Goal: Navigation & Orientation: Find specific page/section

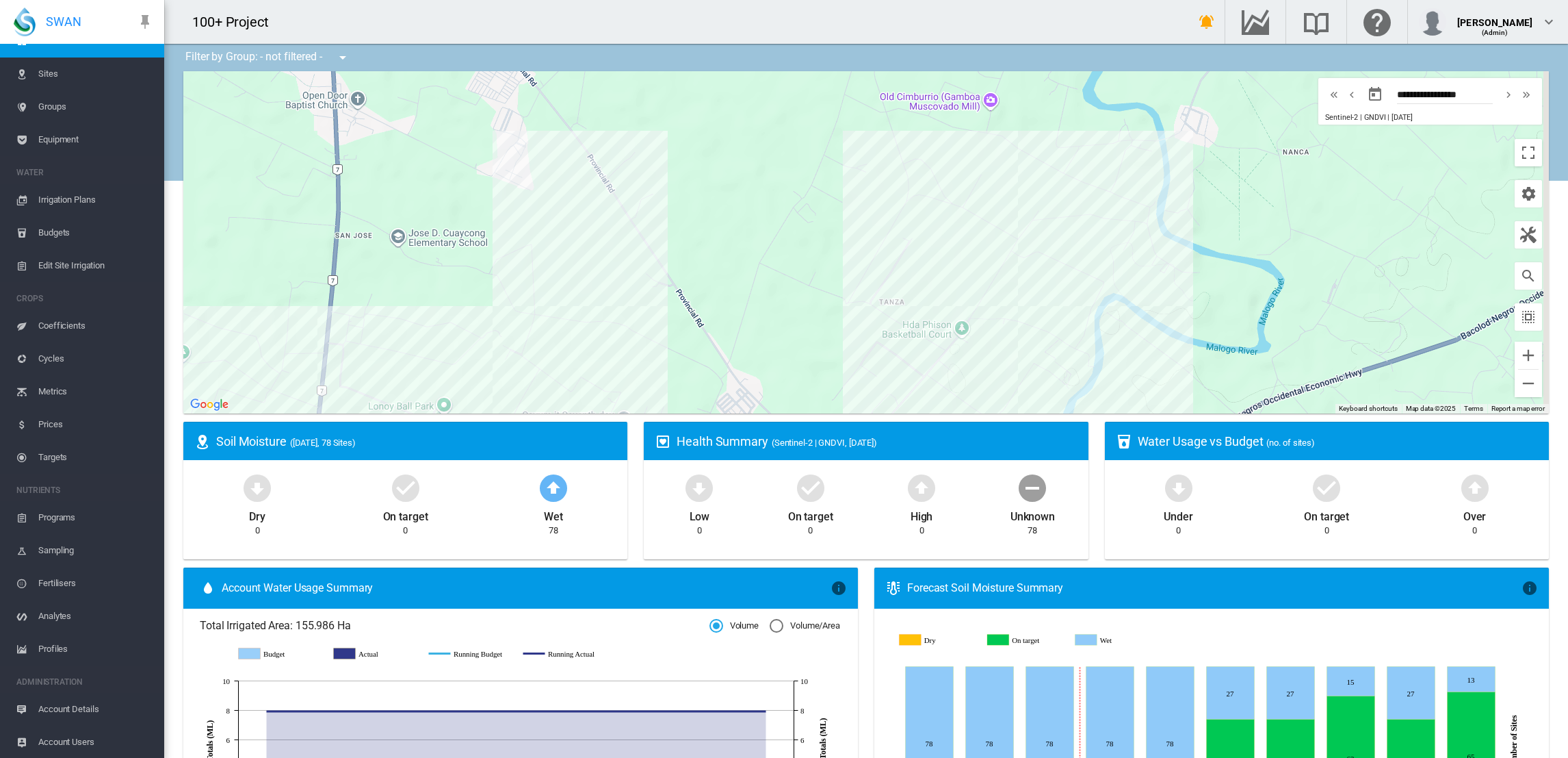
scroll to position [26, 0]
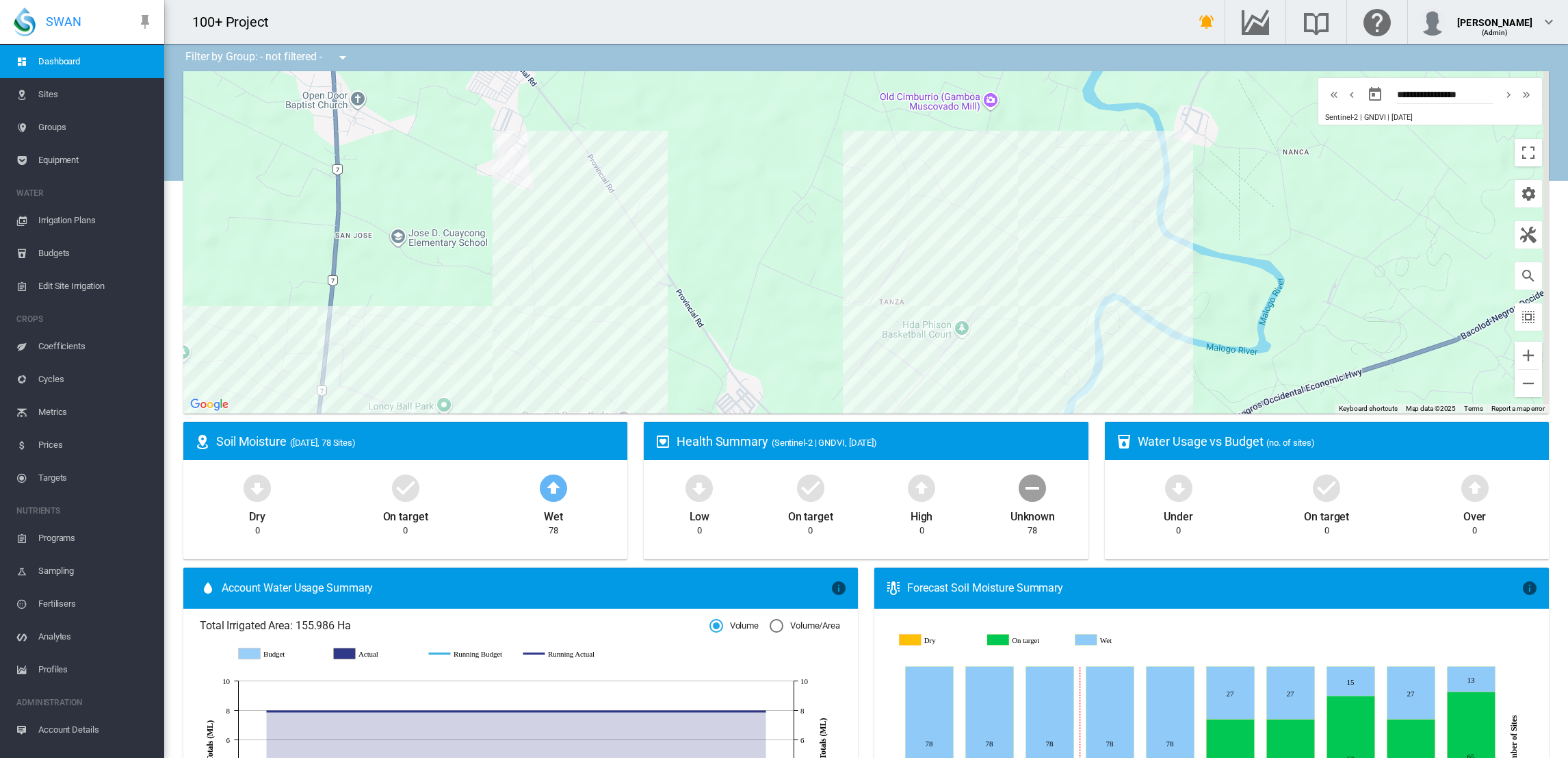
click at [88, 217] on span "Irrigation Plans" at bounding box center [96, 220] width 115 height 33
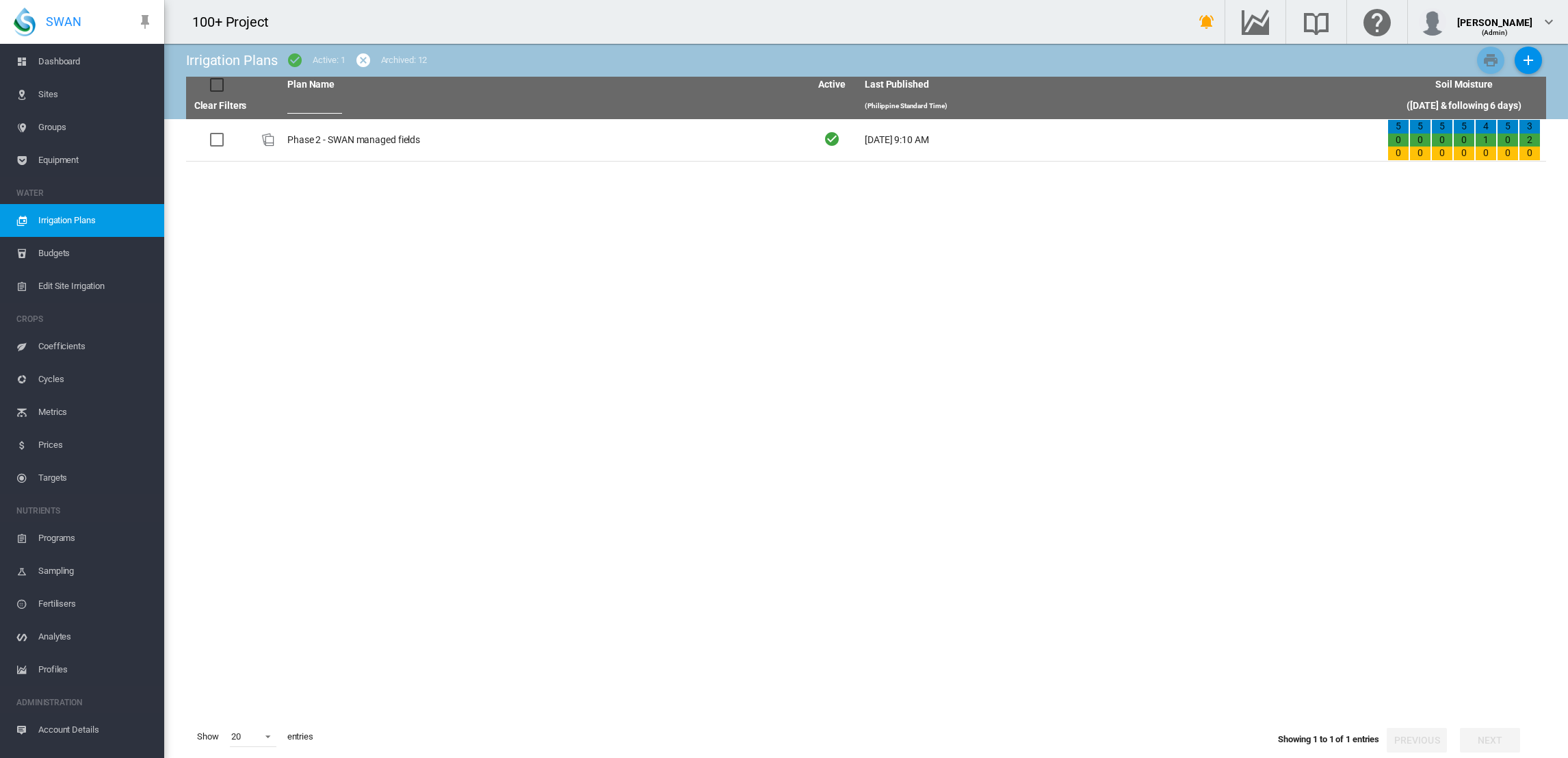
click at [87, 57] on span "Dashboard" at bounding box center [96, 62] width 115 height 33
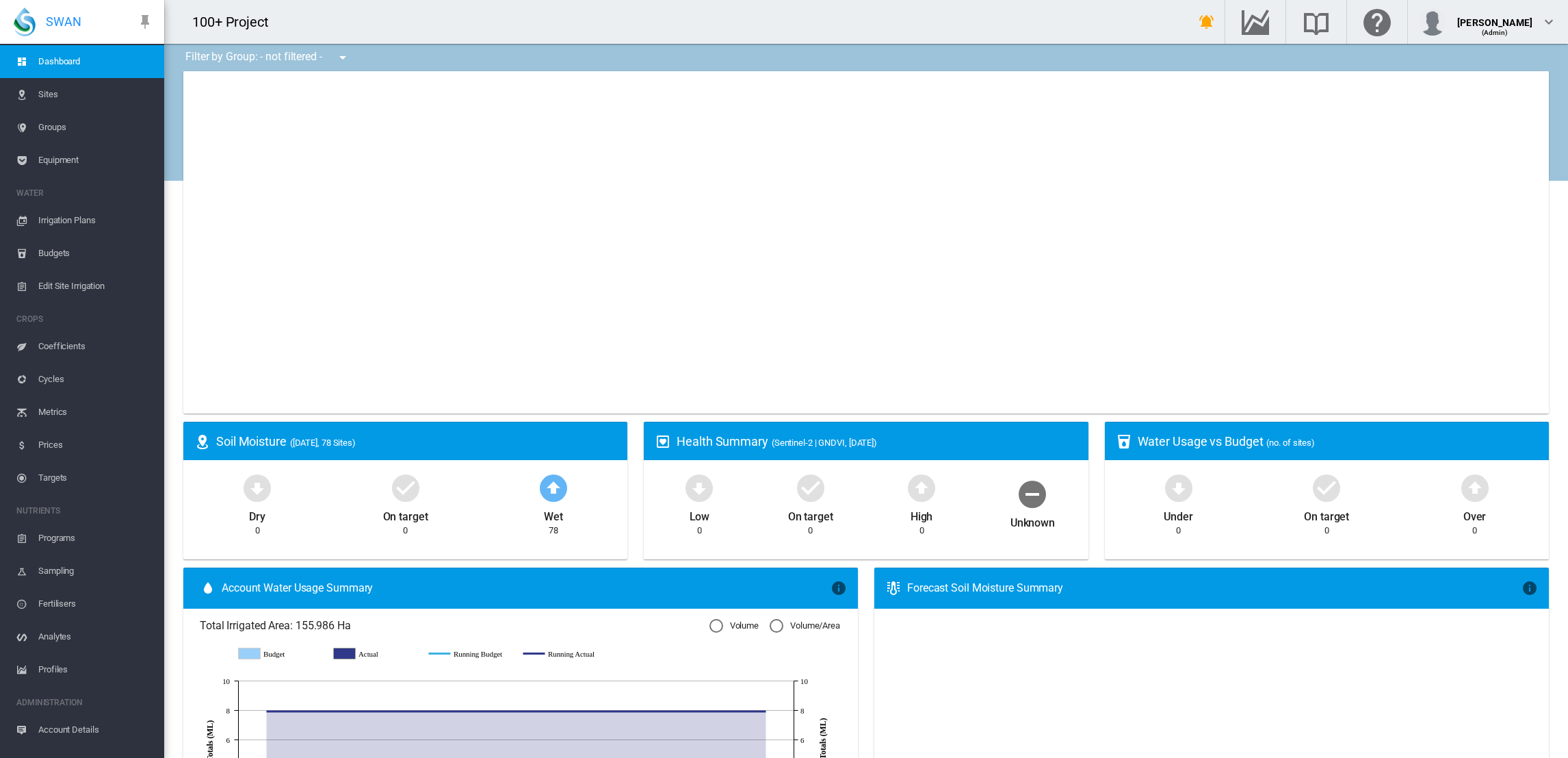
type input "**********"
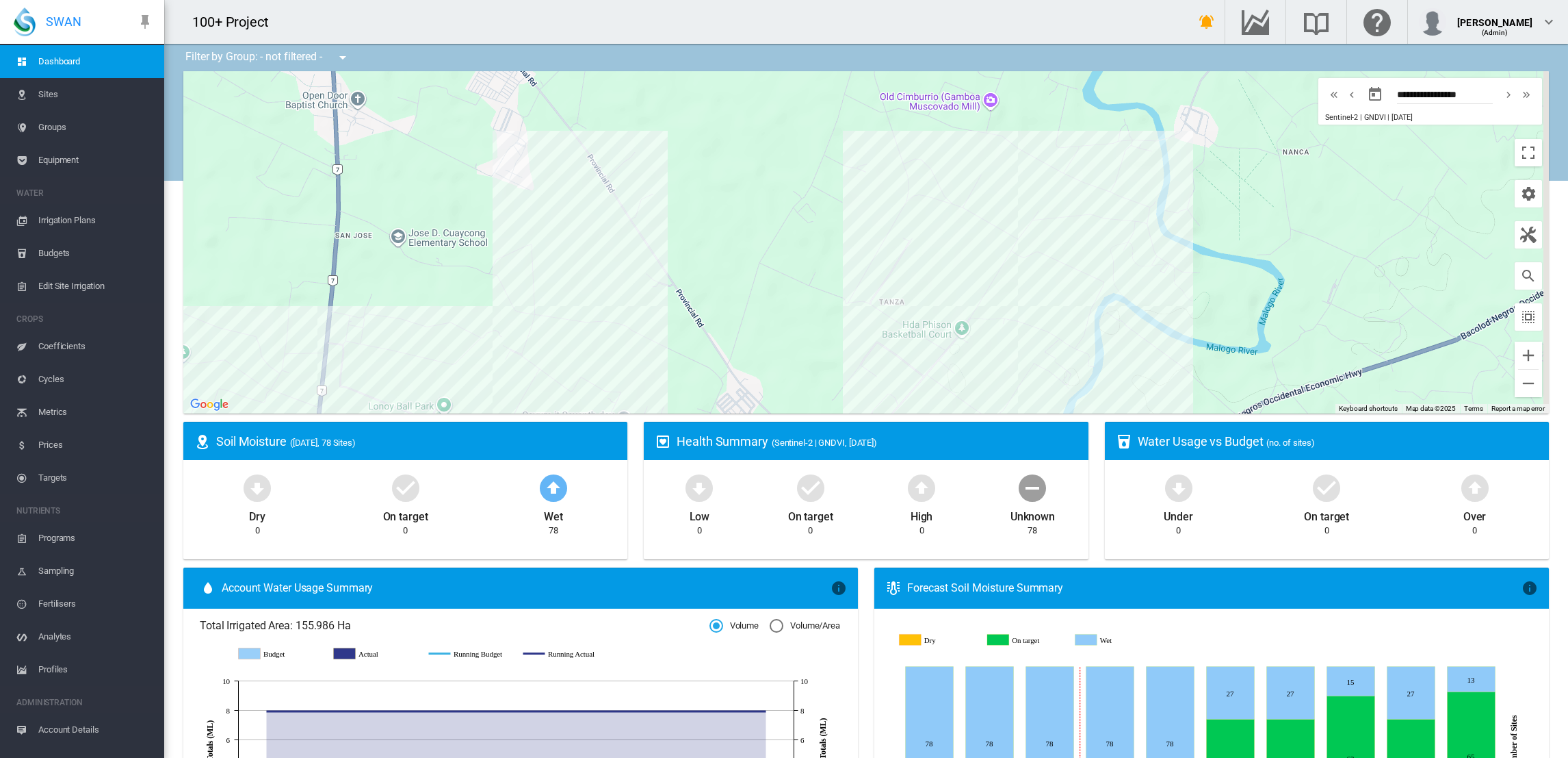
click at [83, 66] on span "Dashboard" at bounding box center [96, 62] width 115 height 33
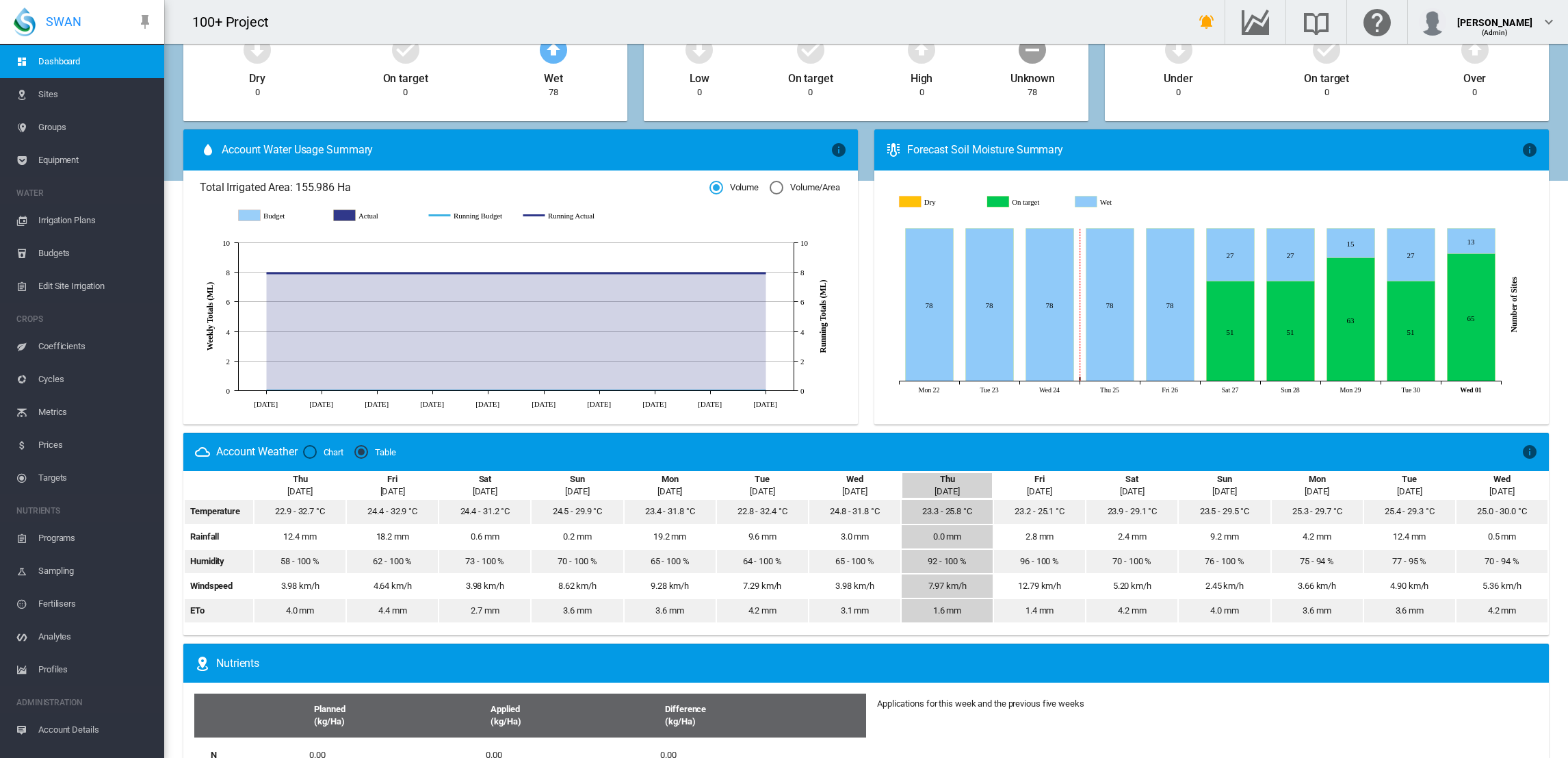
scroll to position [589, 0]
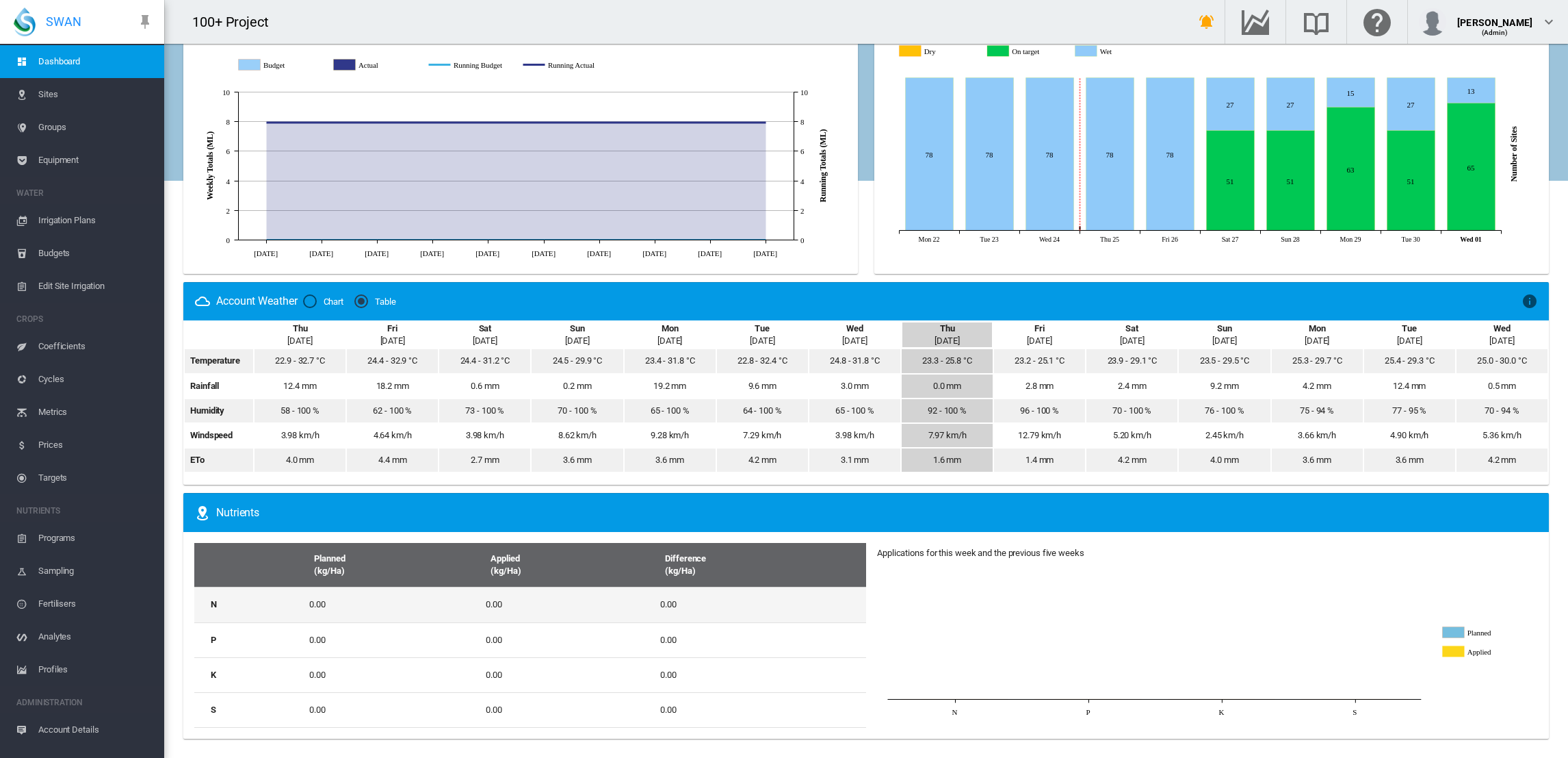
click at [348, 607] on td "0.00" at bounding box center [392, 604] width 177 height 35
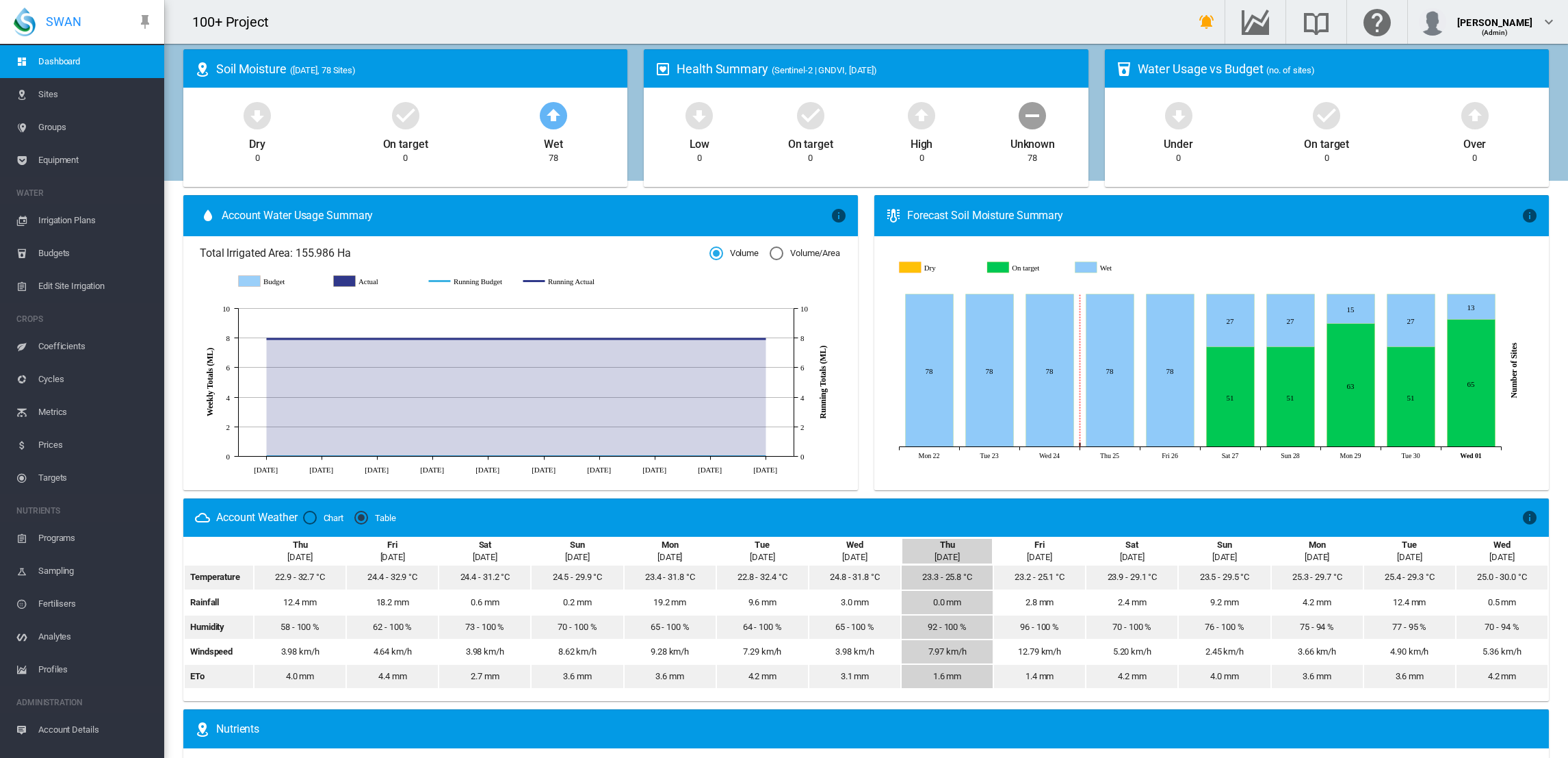
scroll to position [307, 0]
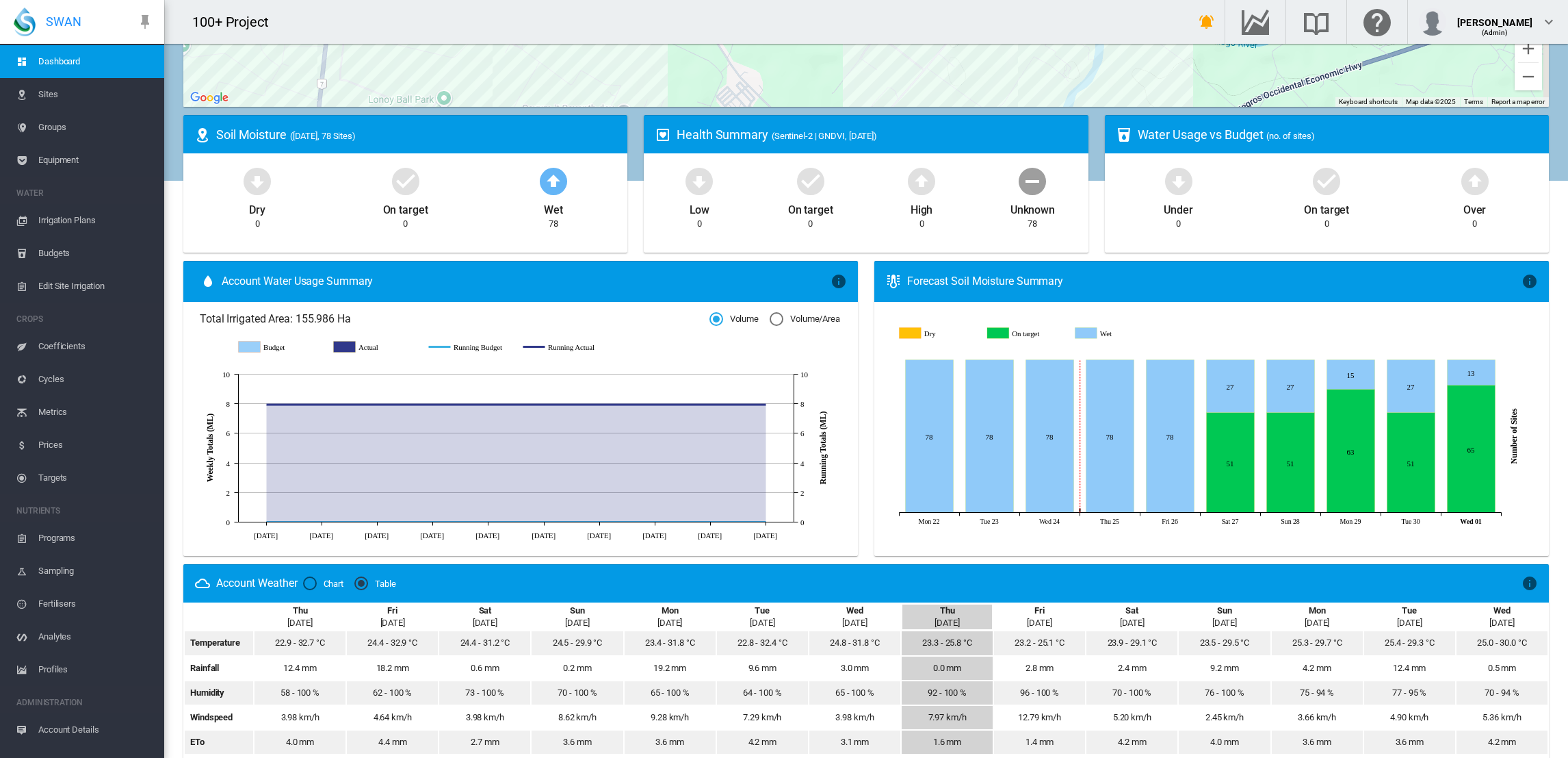
click at [1457, 737] on td "4.2 mm" at bounding box center [1502, 742] width 91 height 23
click at [1028, 189] on md-icon "icon-minus-circle" at bounding box center [1033, 181] width 33 height 33
